Goal: Information Seeking & Learning: Learn about a topic

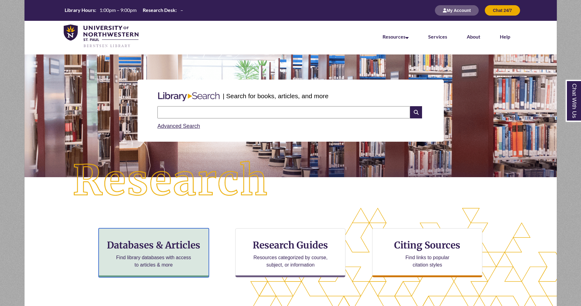
click at [144, 252] on div "Databases & Articles Find library databases with access to articles & more" at bounding box center [154, 253] width 110 height 49
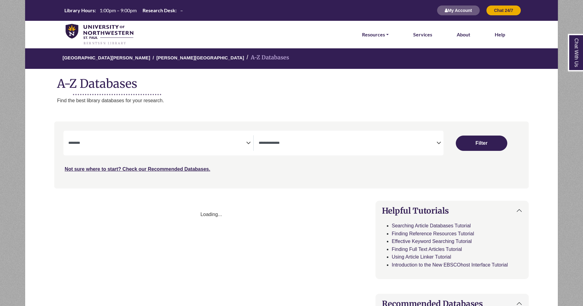
select select "Database Subject Filter"
select select "Database Types Filter"
select select "Database Subject Filter"
select select "Database Types Filter"
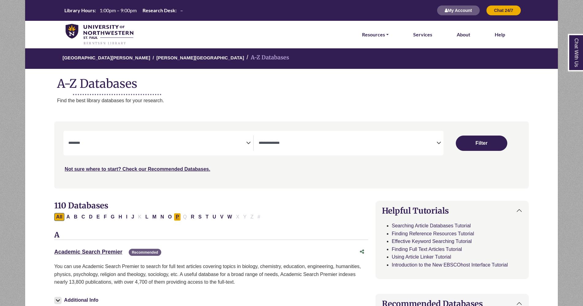
click at [177, 215] on button "P" at bounding box center [177, 217] width 7 height 8
select select "Database Subject Filter"
select select "Database Types Filter"
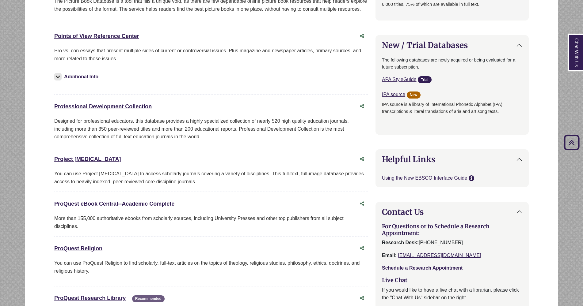
scroll to position [433, 0]
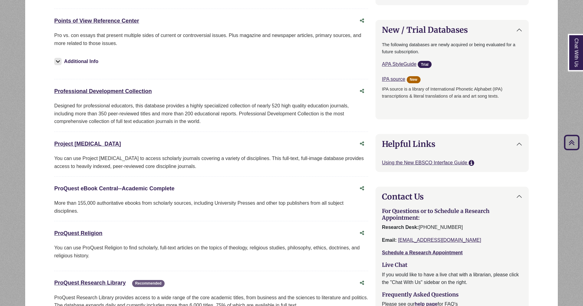
click at [137, 189] on body "Skip to Main Content Library Hours: 1:00pm – 9:00pm Research Desk: – My Account…" at bounding box center [291, 141] width 583 height 1149
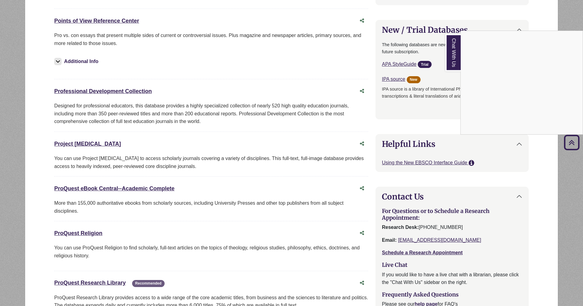
click at [107, 185] on div "Chat With Us" at bounding box center [291, 153] width 583 height 306
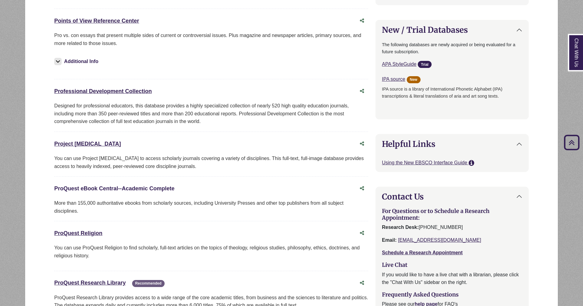
click at [109, 187] on link "ProQuest eBook Central--Academic Complete This link opens in a new window" at bounding box center [114, 189] width 120 height 6
click at [117, 187] on link "ProQuest eBook Central--Academic Complete This link opens in a new window" at bounding box center [114, 189] width 120 height 6
